Goal: Information Seeking & Learning: Learn about a topic

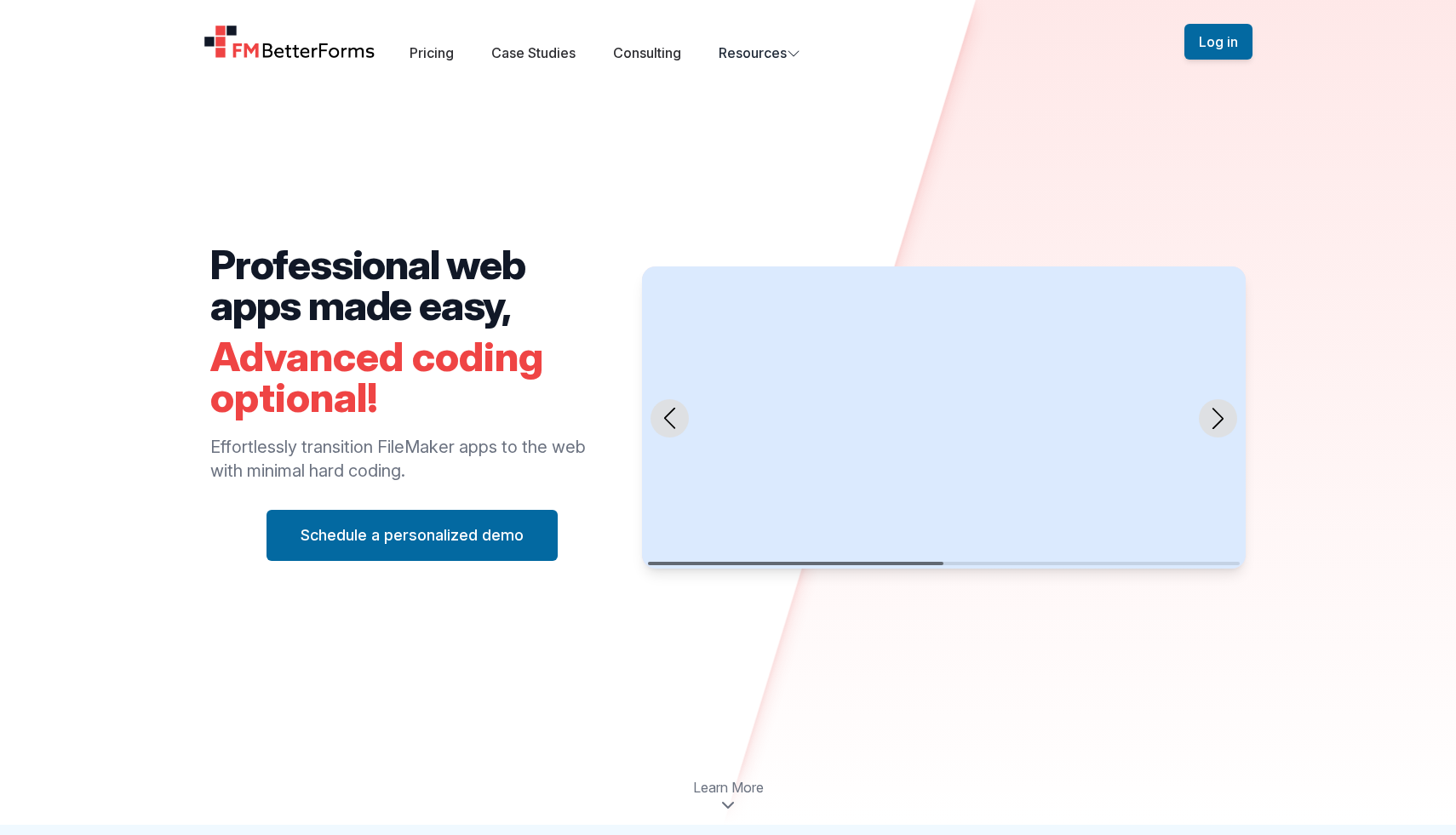
scroll to position [10, 0]
click at [810, 55] on div "Open main menu Pricing Case Studies Consulting Resources" at bounding box center [693, 41] width 980 height 42
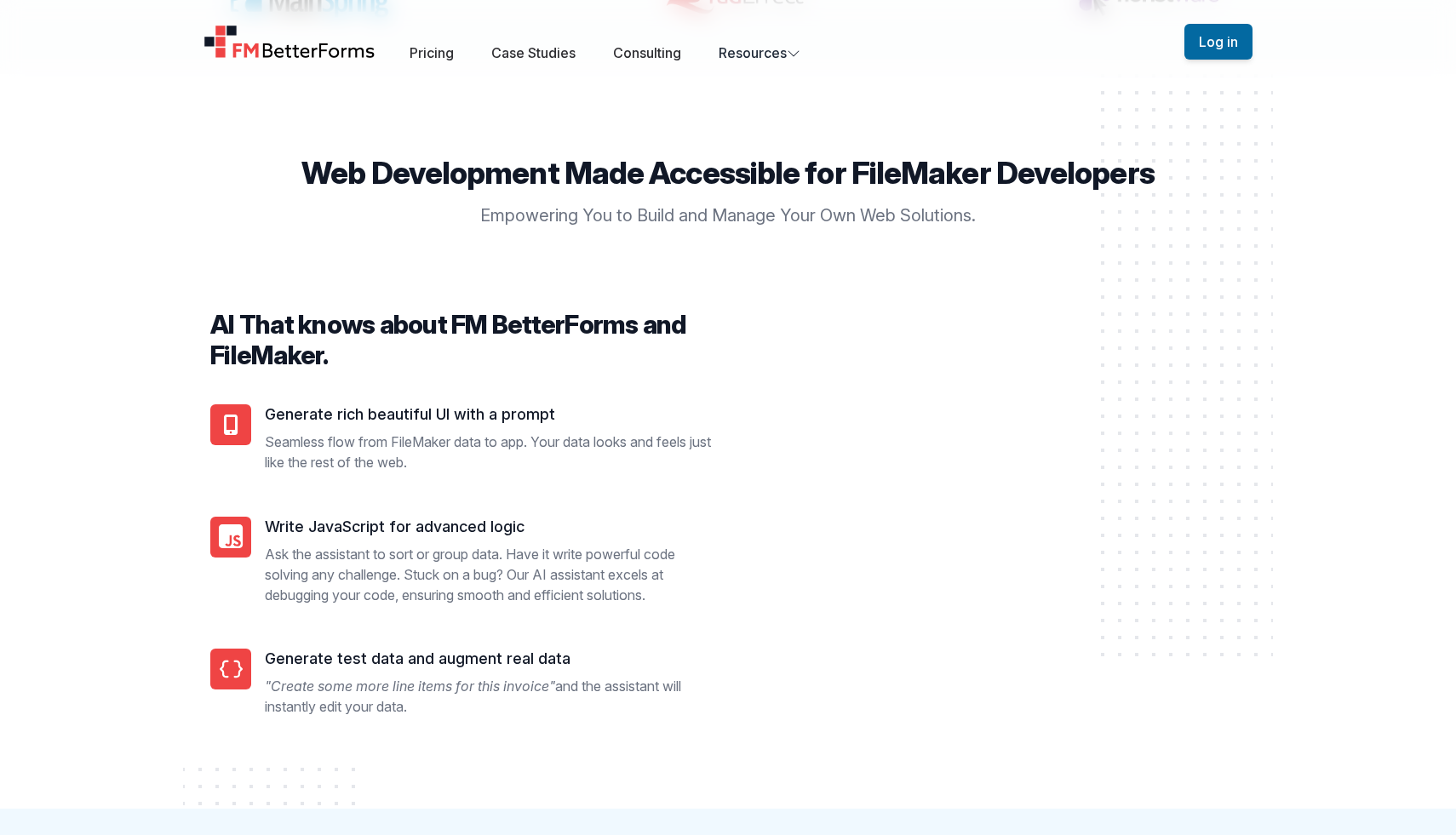
scroll to position [1271, 0]
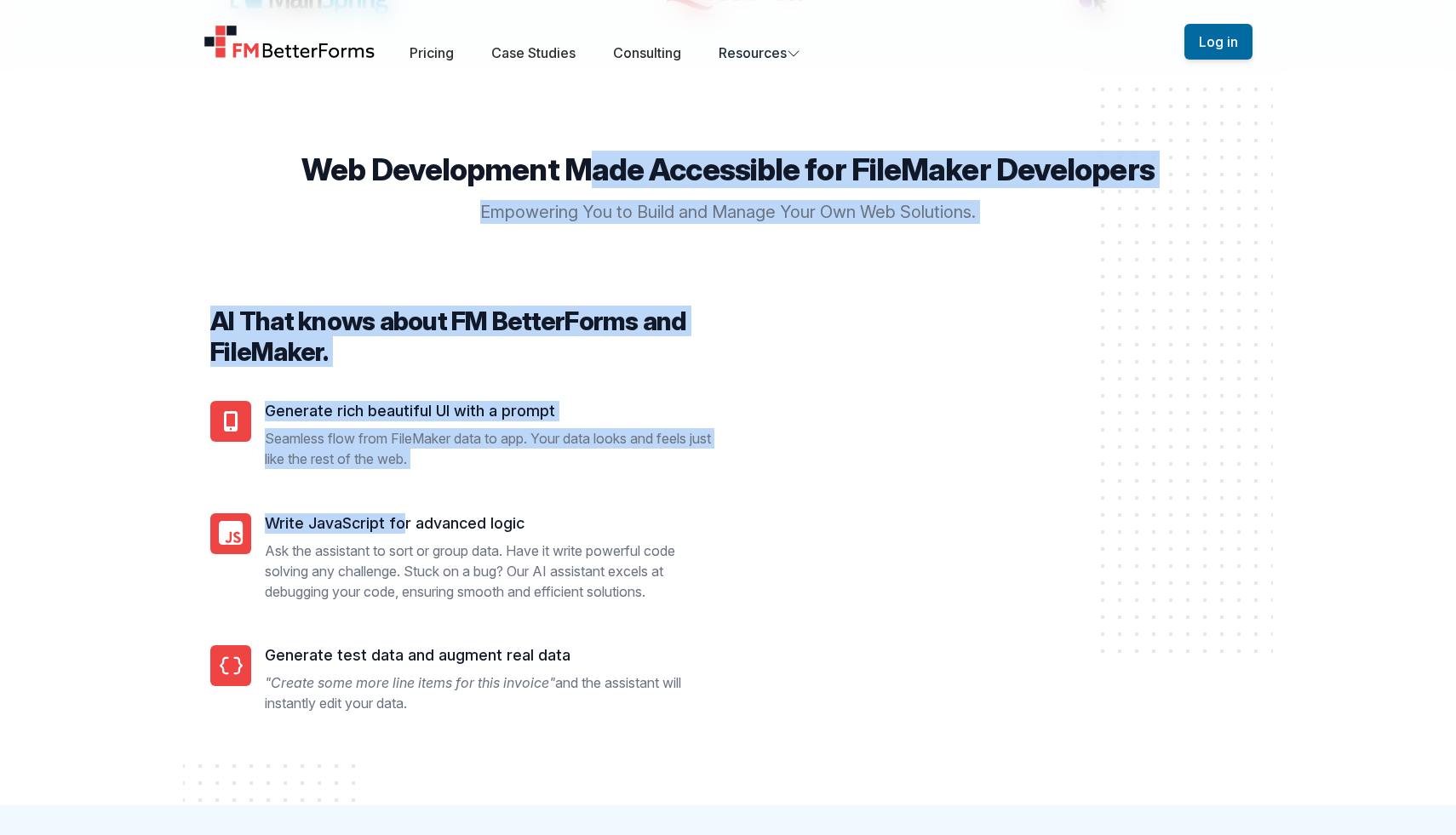
drag, startPoint x: 316, startPoint y: 124, endPoint x: 402, endPoint y: 532, distance: 417.0
click at [402, 532] on div "Web Development Made Accessible for FileMaker Developers Empowering You to Buil…" at bounding box center [728, 437] width 1089 height 734
click at [453, 699] on p ""Create some more line items for this invoice" and the assistant will instantly…" at bounding box center [489, 692] width 450 height 41
copy div "Web Development Made Accessible for FileMaker Developers Empowering You to Buil…"
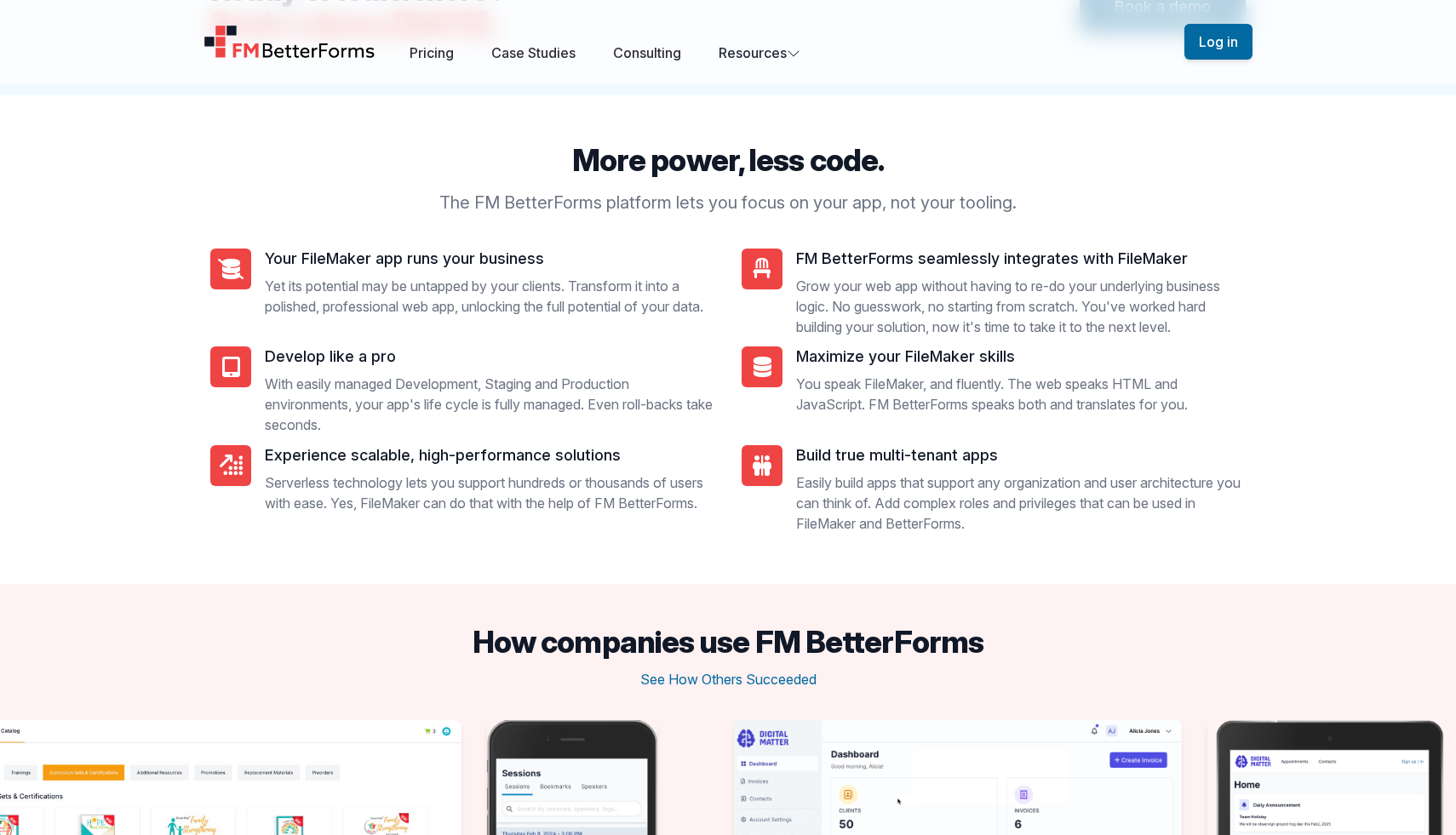
scroll to position [2216, 0]
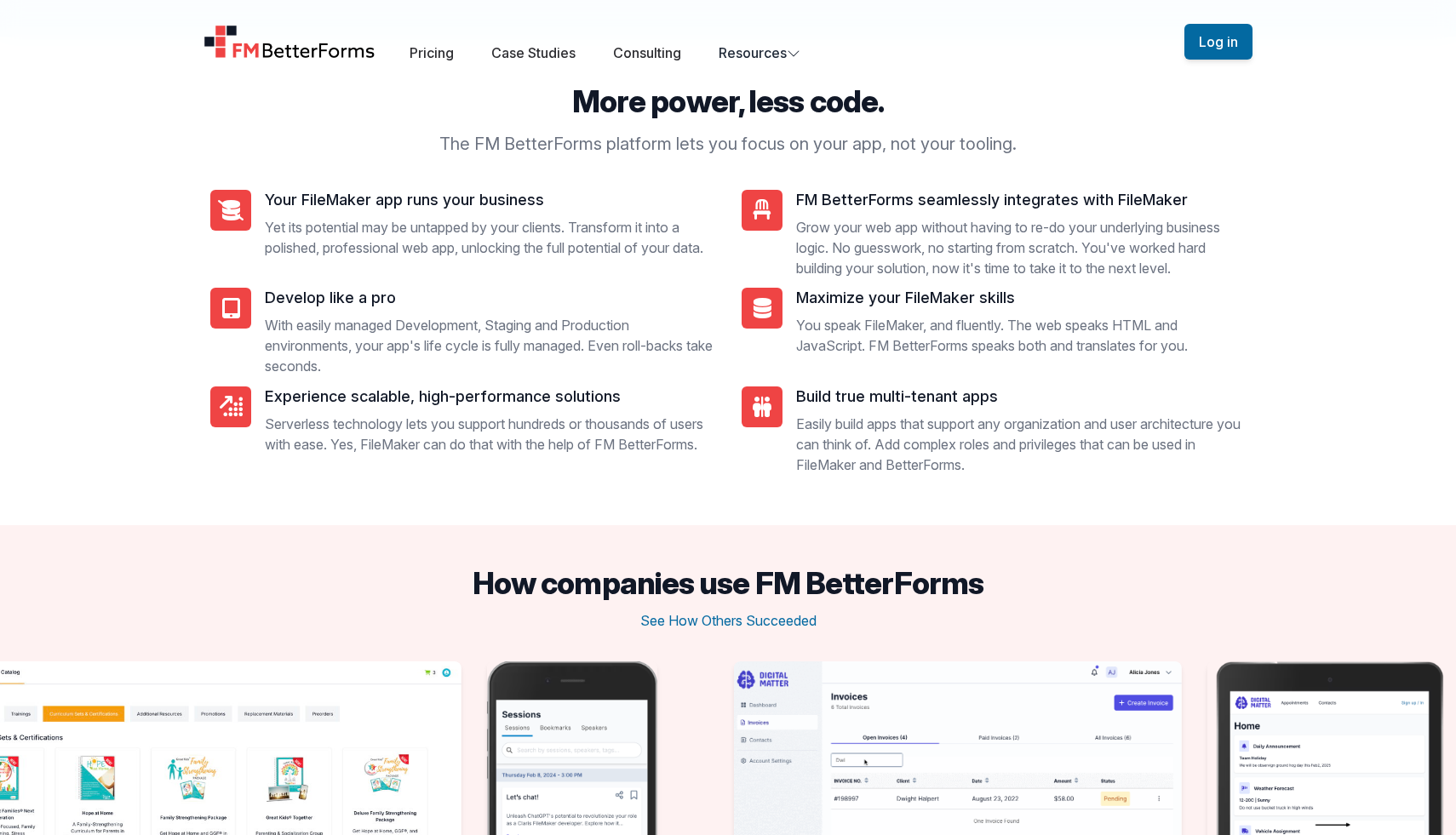
copy div "Web Development Made Accessible for FileMaker Developers Empowering You to Buil…"
